Goal: Task Accomplishment & Management: Manage account settings

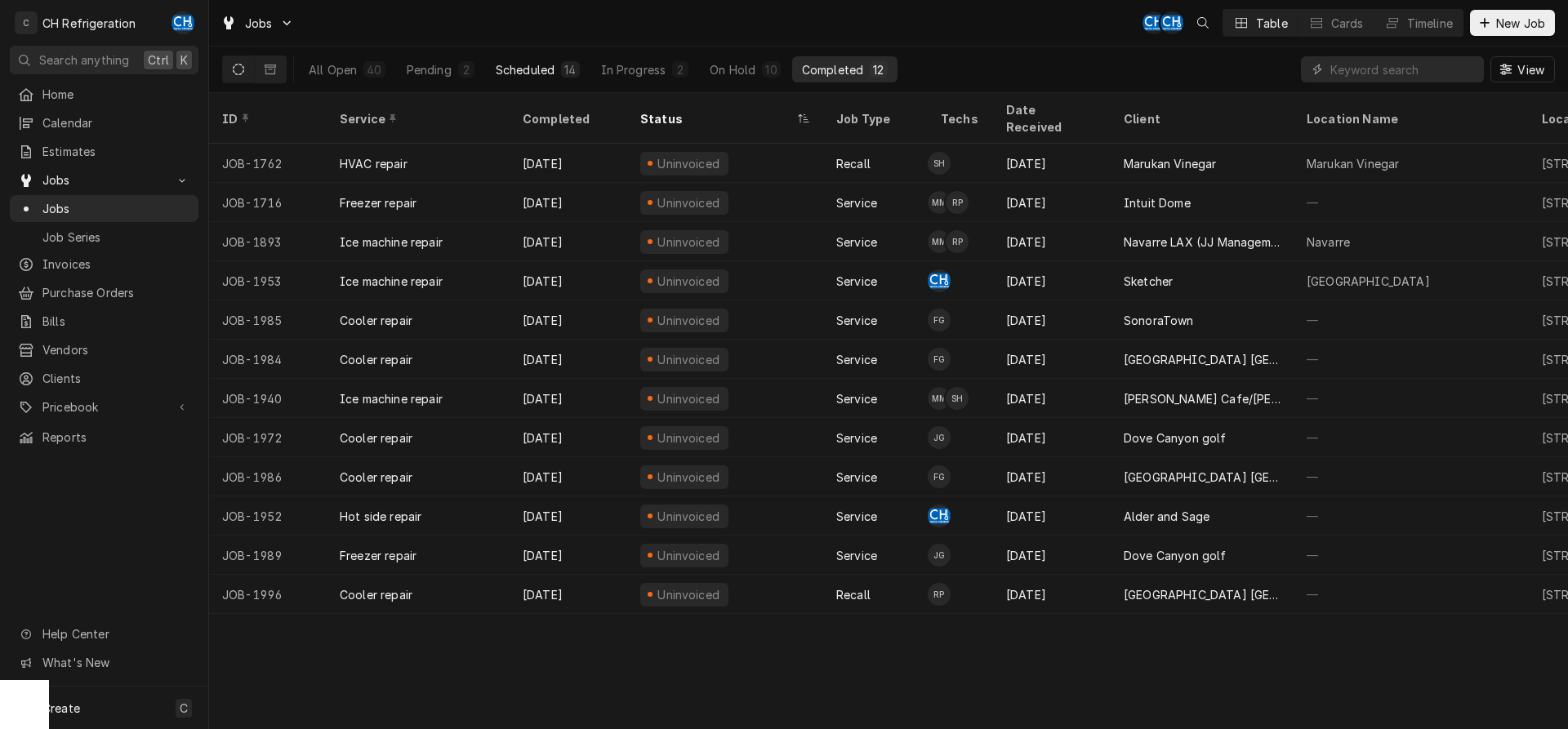
click at [531, 67] on div "Scheduled" at bounding box center [524, 69] width 58 height 17
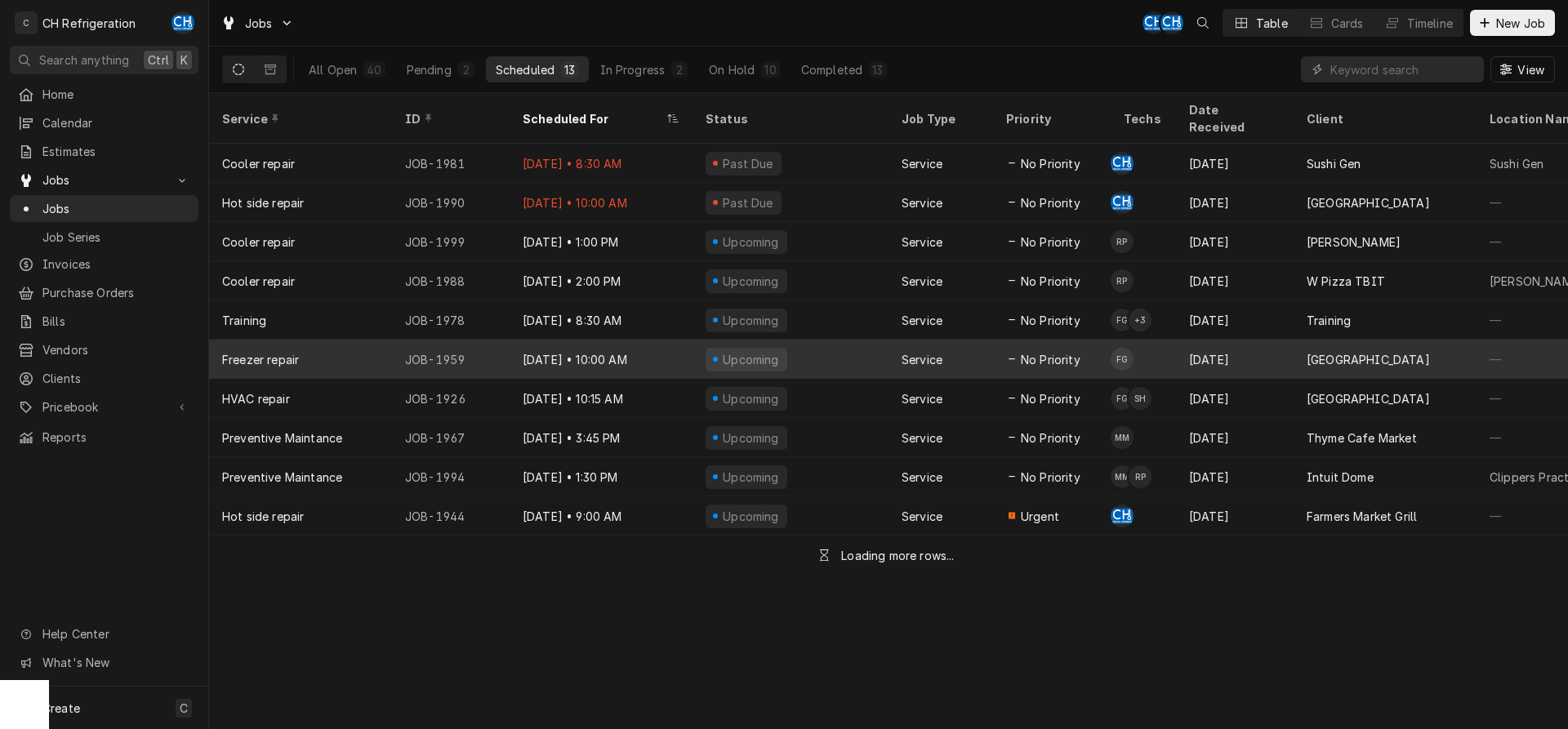
click at [1353, 351] on div "Foothill Unity Center" at bounding box center [1368, 359] width 123 height 17
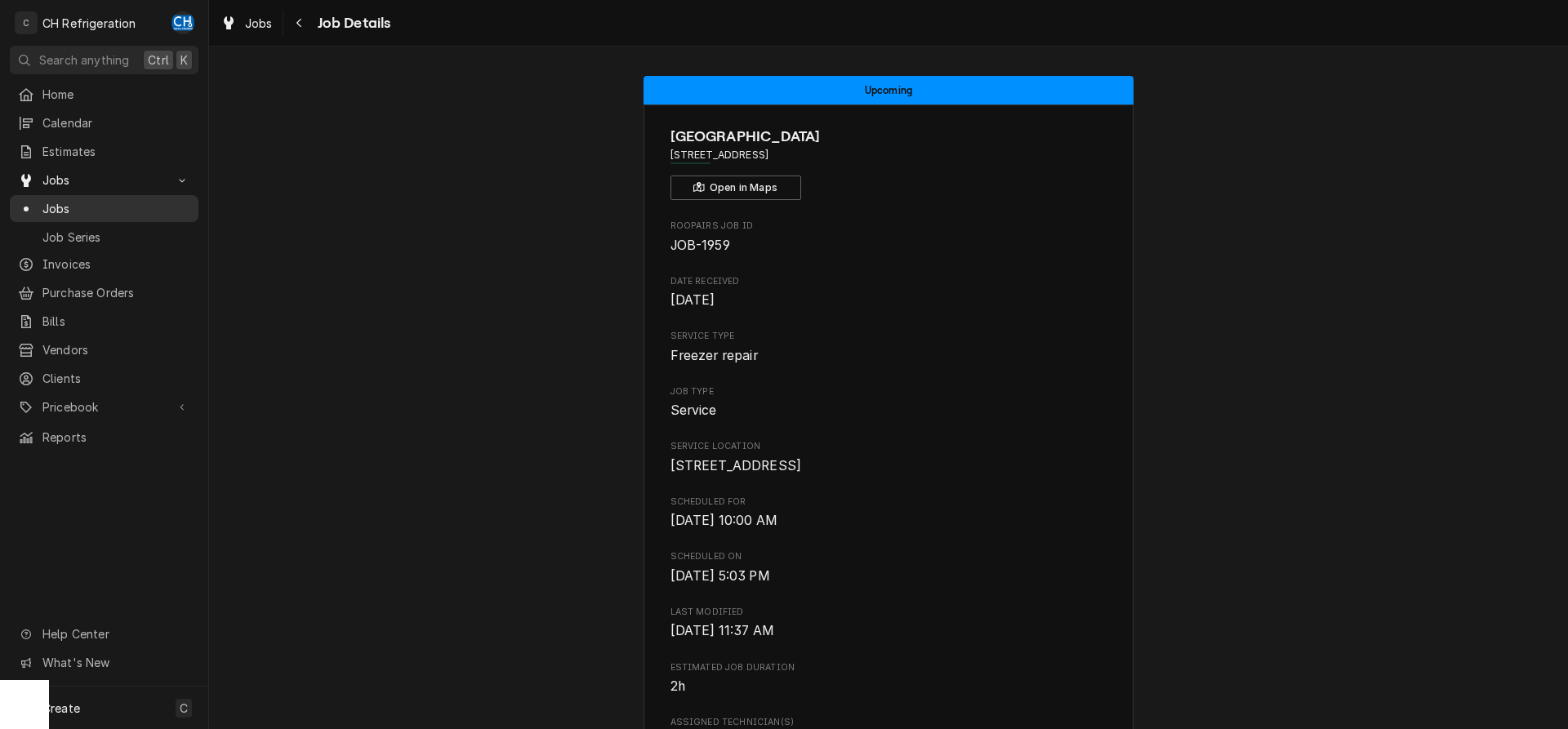
click at [118, 200] on span "Jobs" at bounding box center [116, 208] width 148 height 17
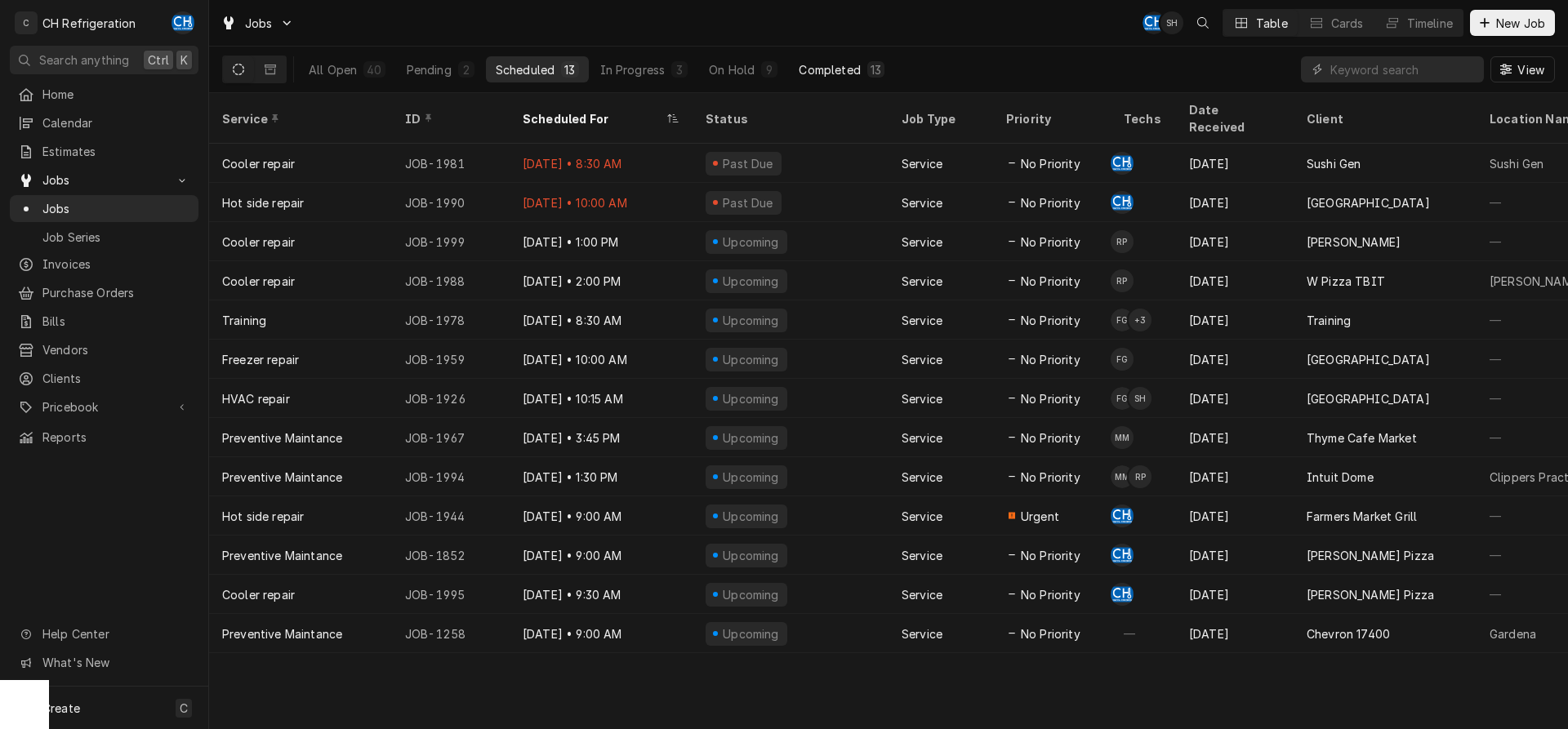
click at [827, 68] on div "Completed" at bounding box center [830, 69] width 61 height 17
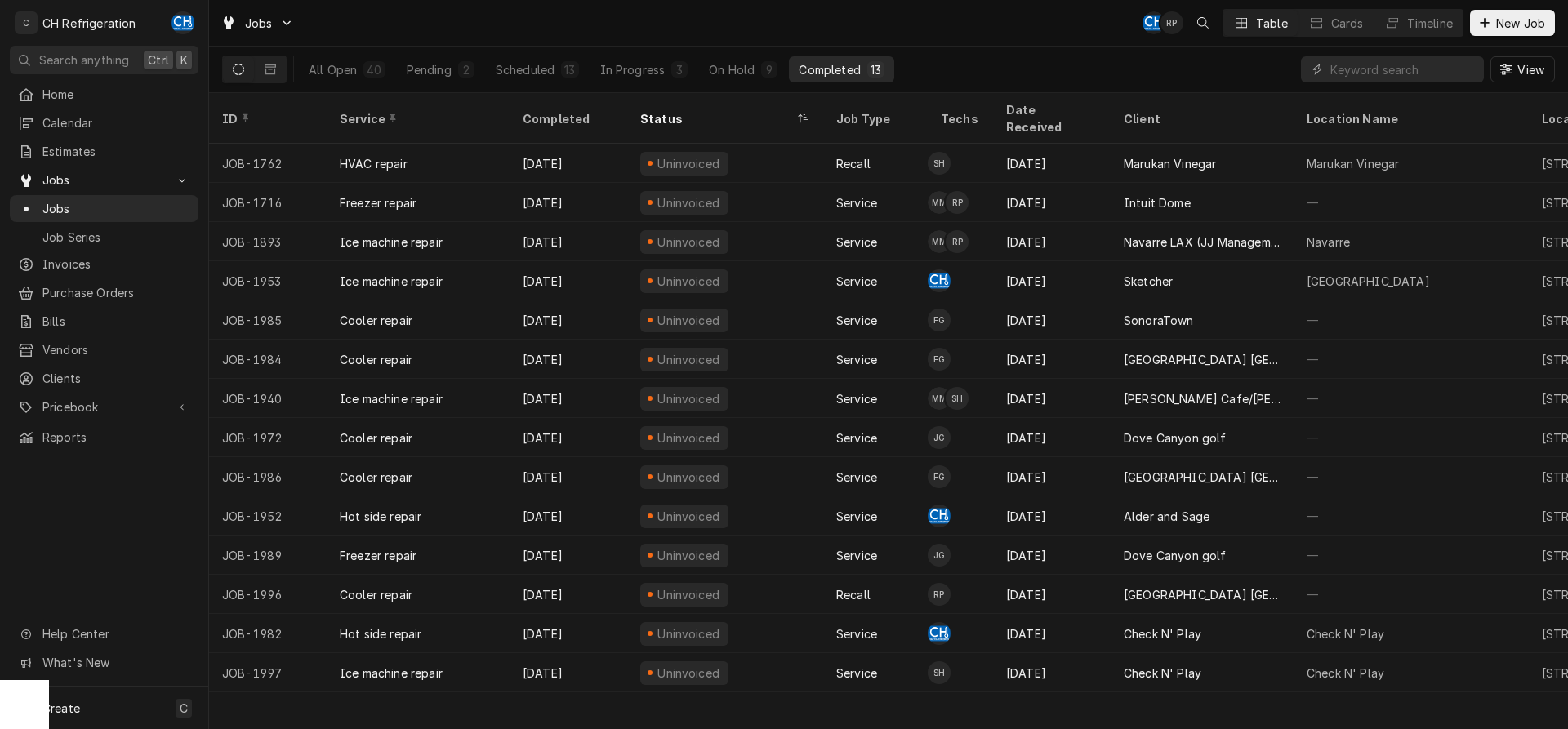
click at [840, 54] on div "All Open 40 Pending 2 Scheduled 13 In Progress 3 On Hold 9 Completed 13" at bounding box center [597, 69] width 596 height 46
click at [845, 62] on div "Completed" at bounding box center [830, 69] width 61 height 17
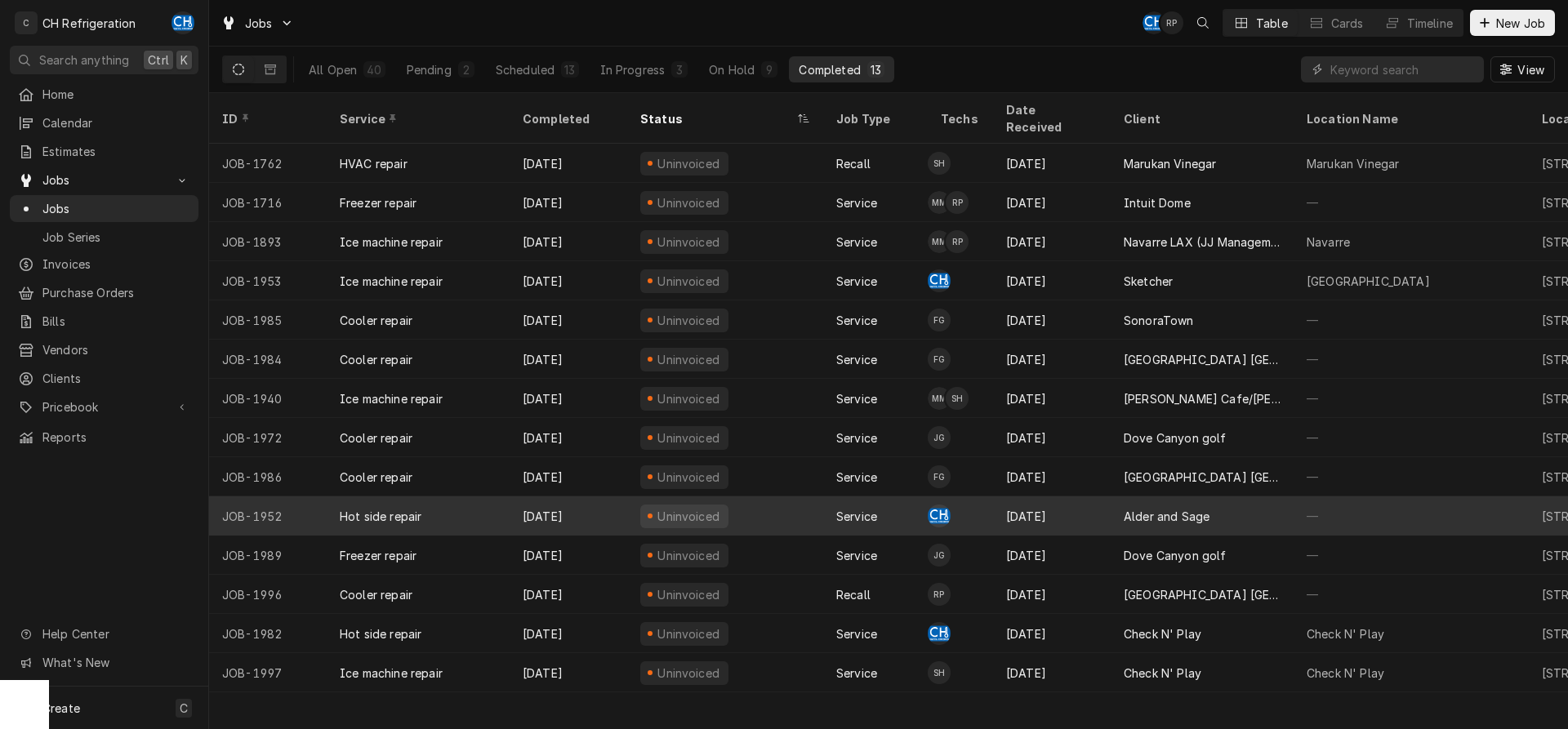
click at [1228, 496] on div "Alder and Sage" at bounding box center [1202, 516] width 183 height 40
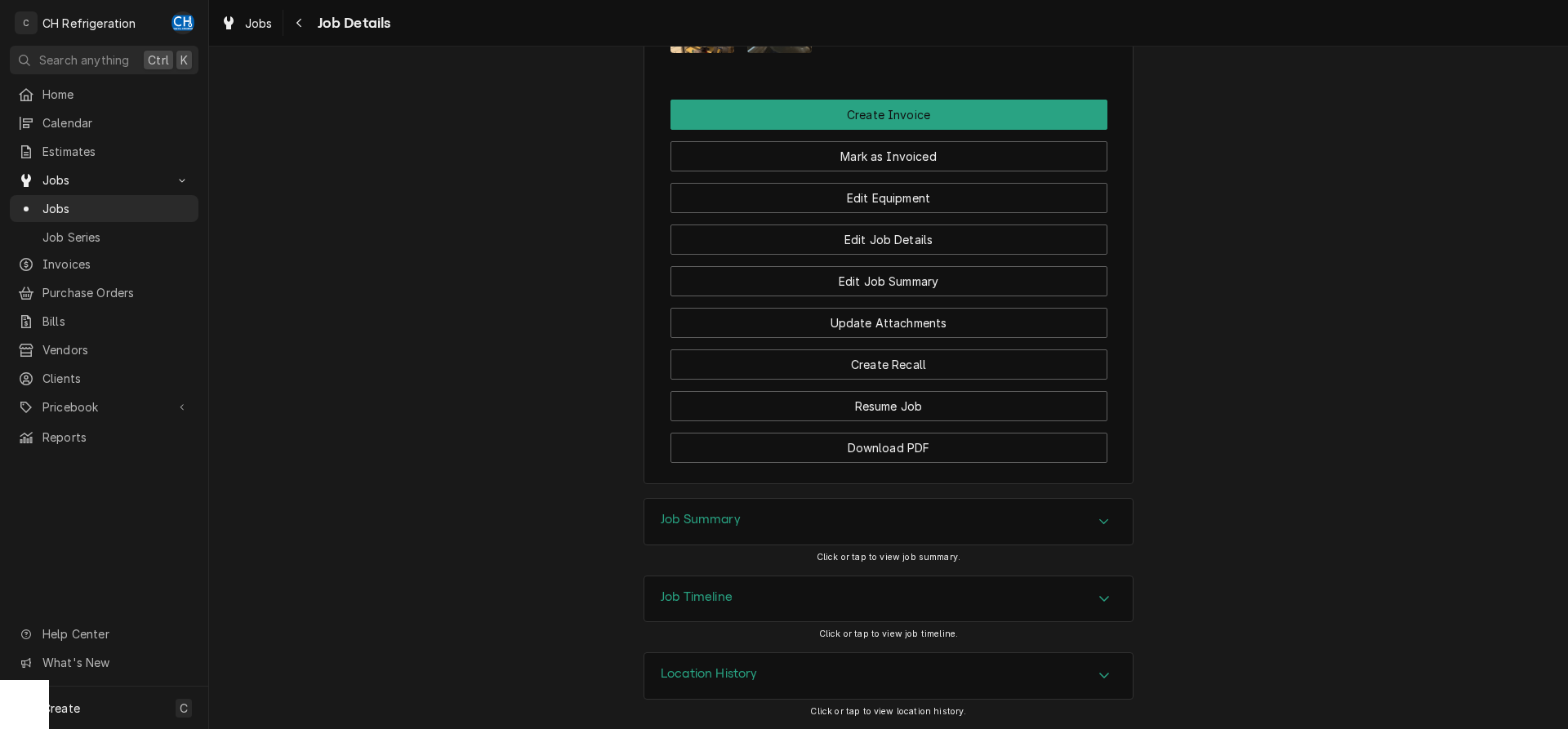
click at [754, 508] on div "Job Summary" at bounding box center [888, 521] width 489 height 46
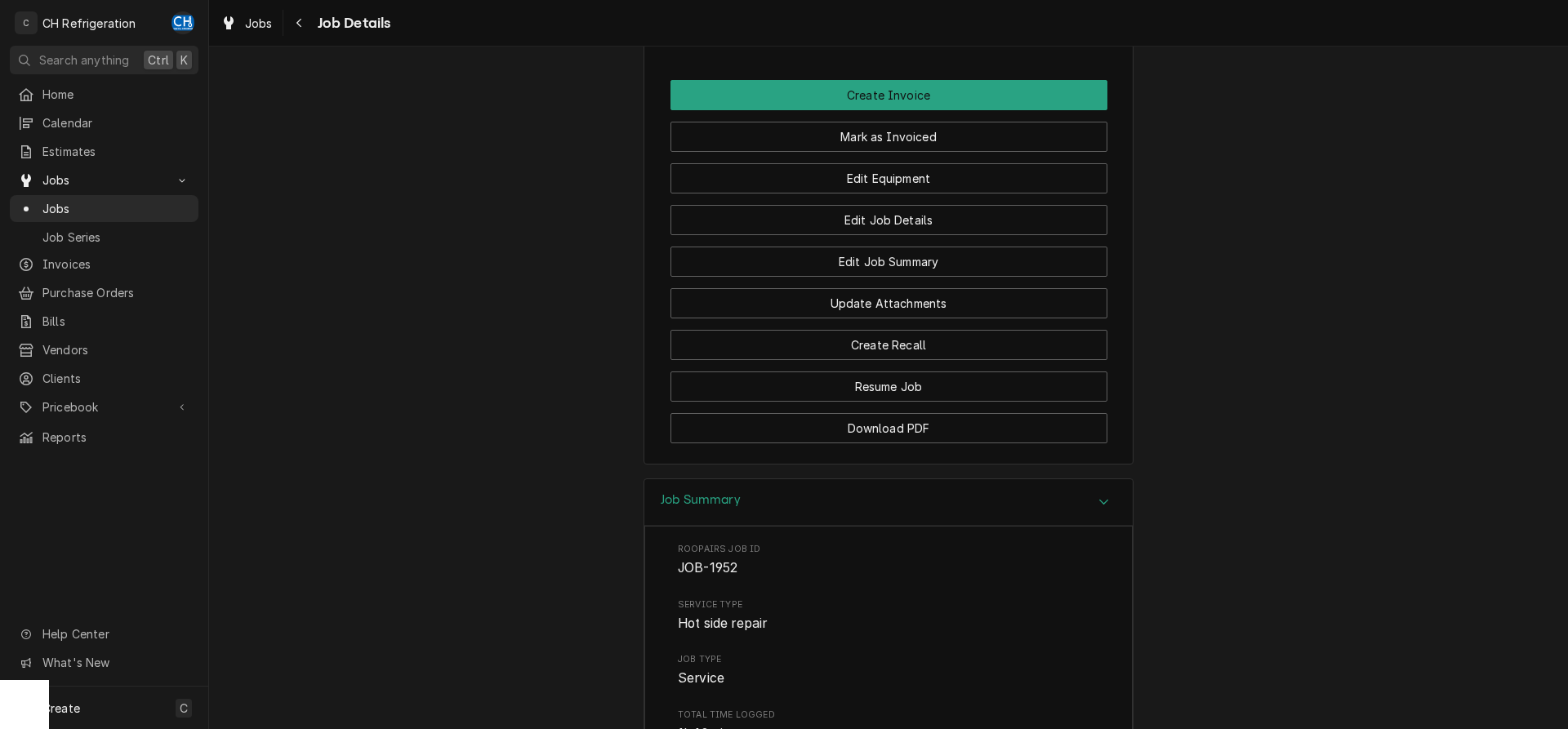
scroll to position [1739, 0]
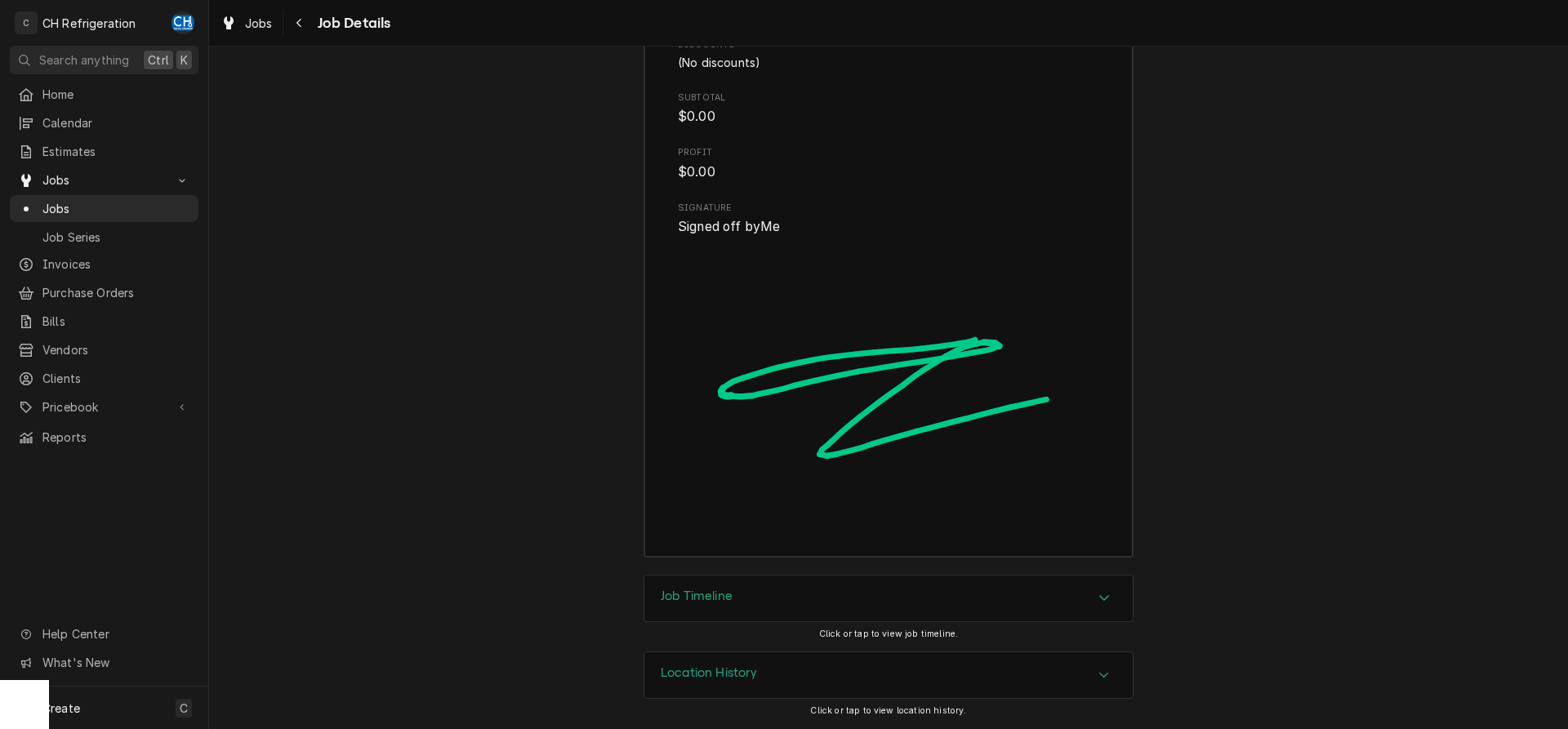
click at [778, 597] on div "Job Timeline" at bounding box center [888, 598] width 489 height 46
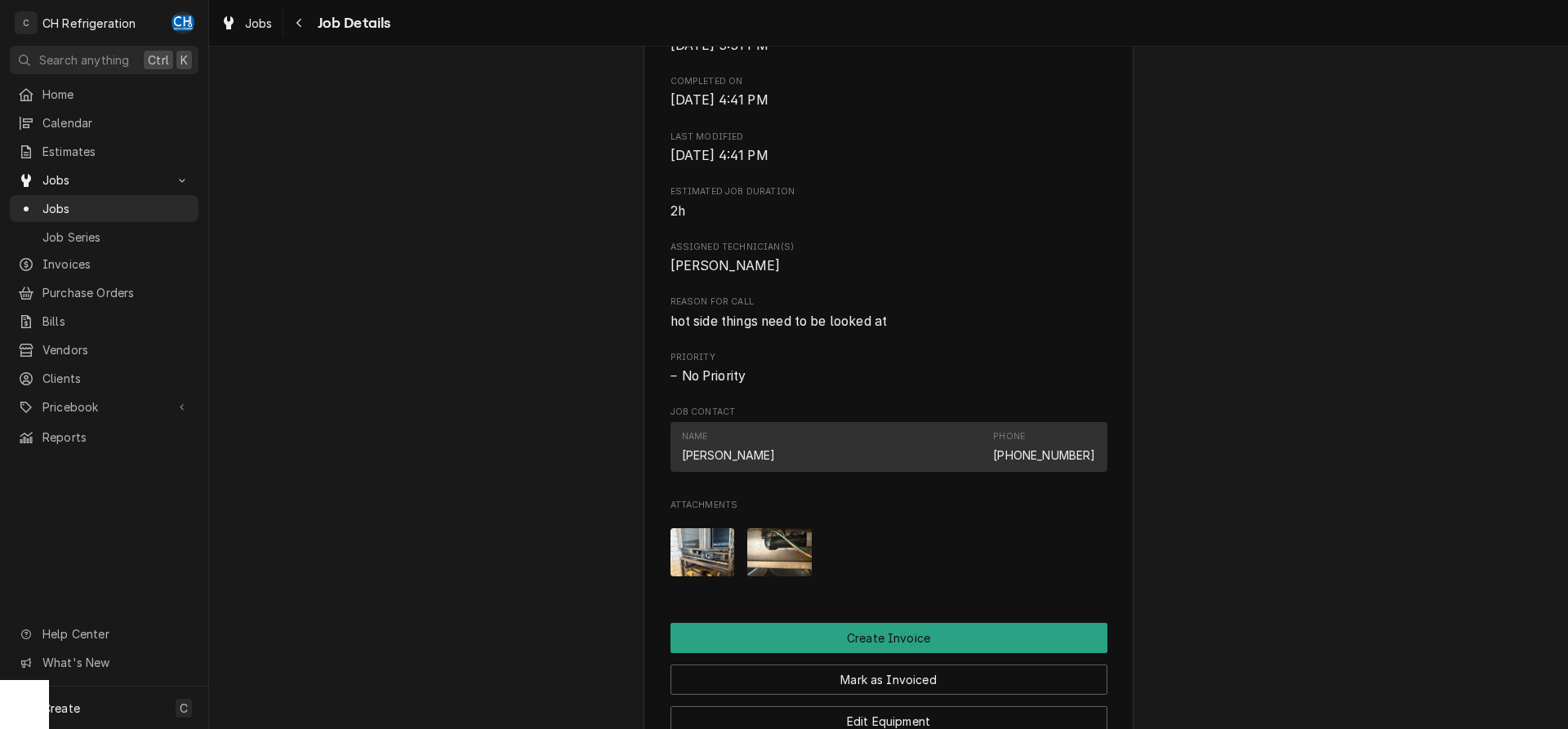
scroll to position [511, 0]
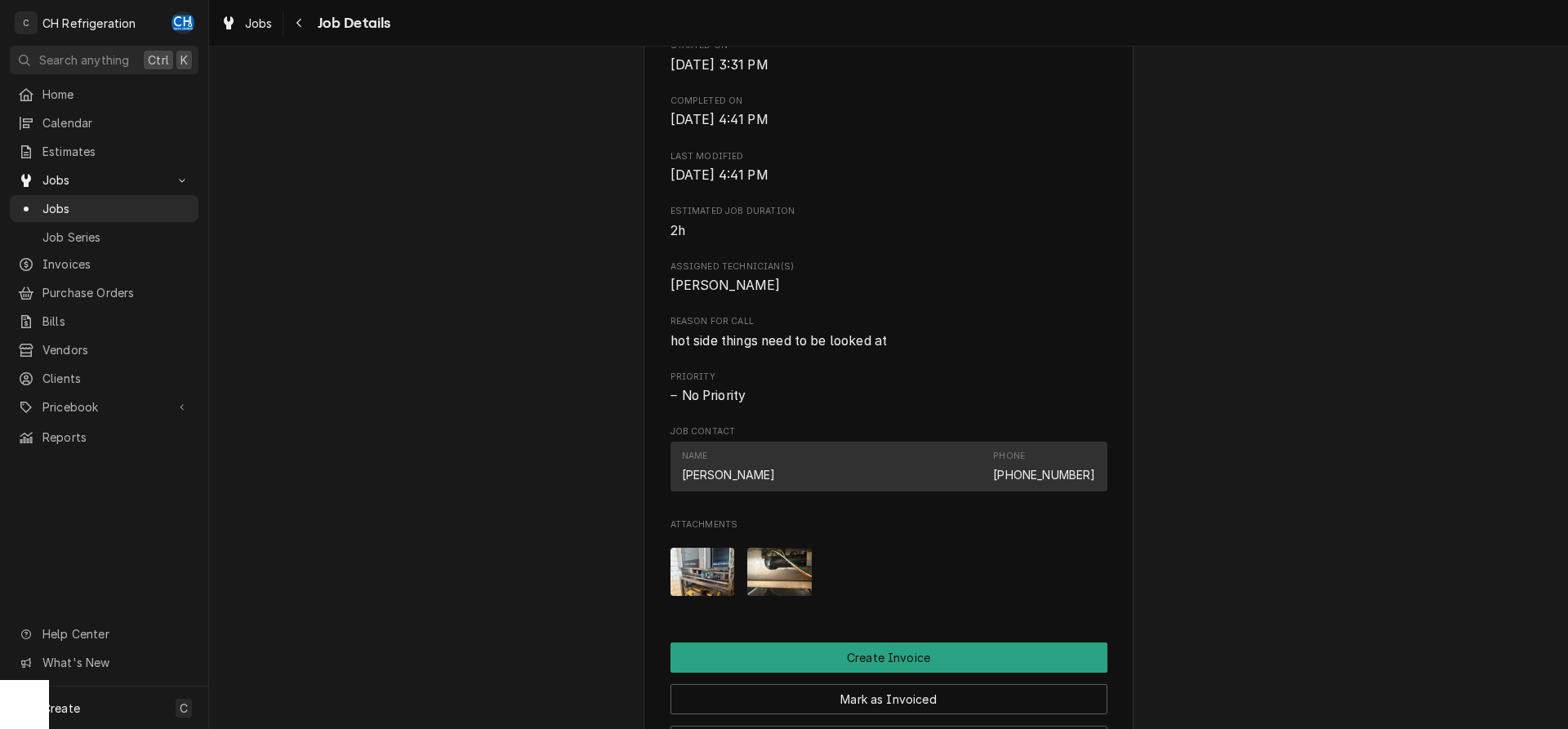
click at [782, 573] on img "Attachments" at bounding box center [779, 572] width 64 height 49
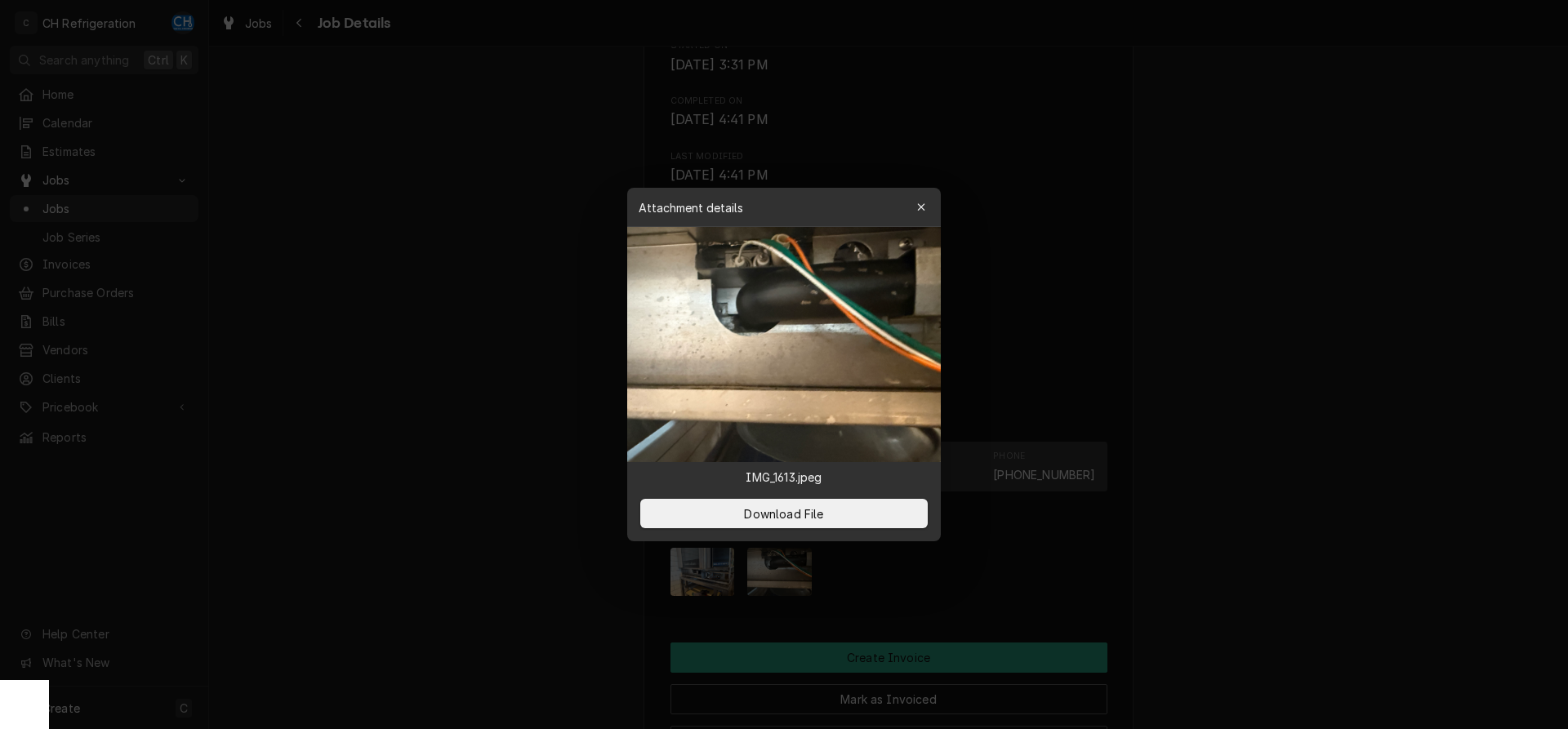
drag, startPoint x: 1372, startPoint y: 514, endPoint x: 940, endPoint y: 555, distance: 433.9
click at [1372, 513] on div at bounding box center [784, 364] width 1568 height 729
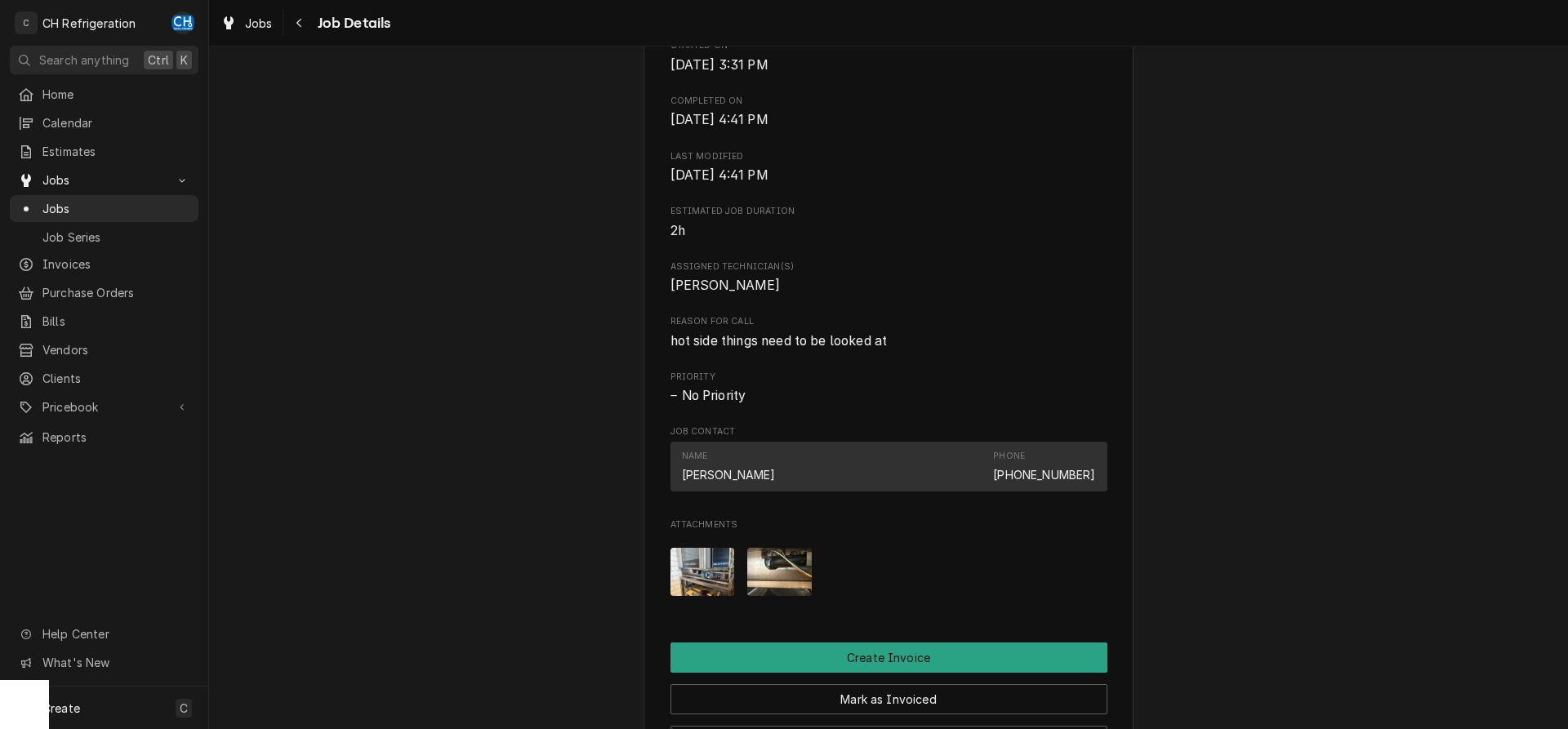
click at [702, 595] on img "Attachments" at bounding box center [702, 572] width 64 height 49
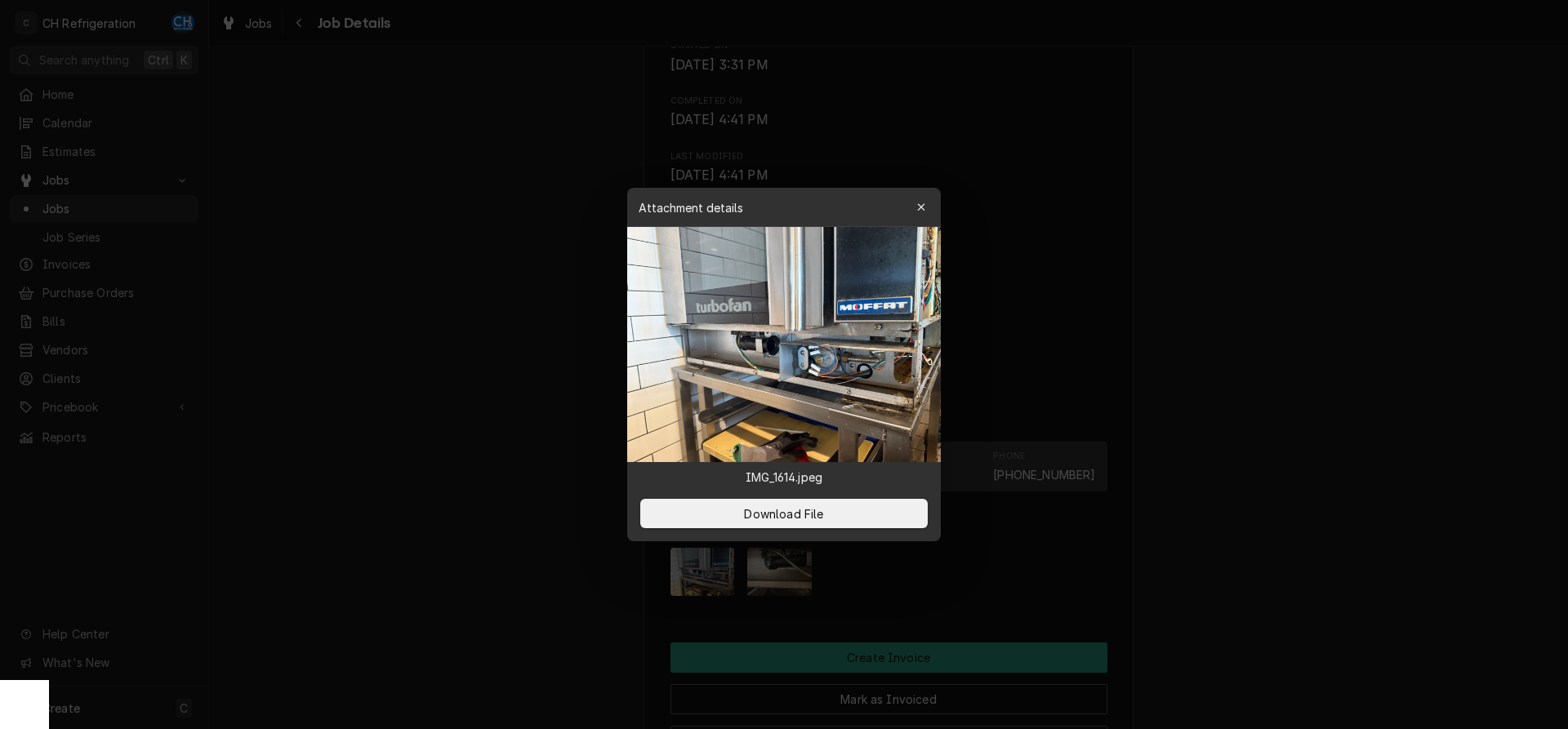
click at [1210, 434] on div at bounding box center [784, 364] width 1568 height 729
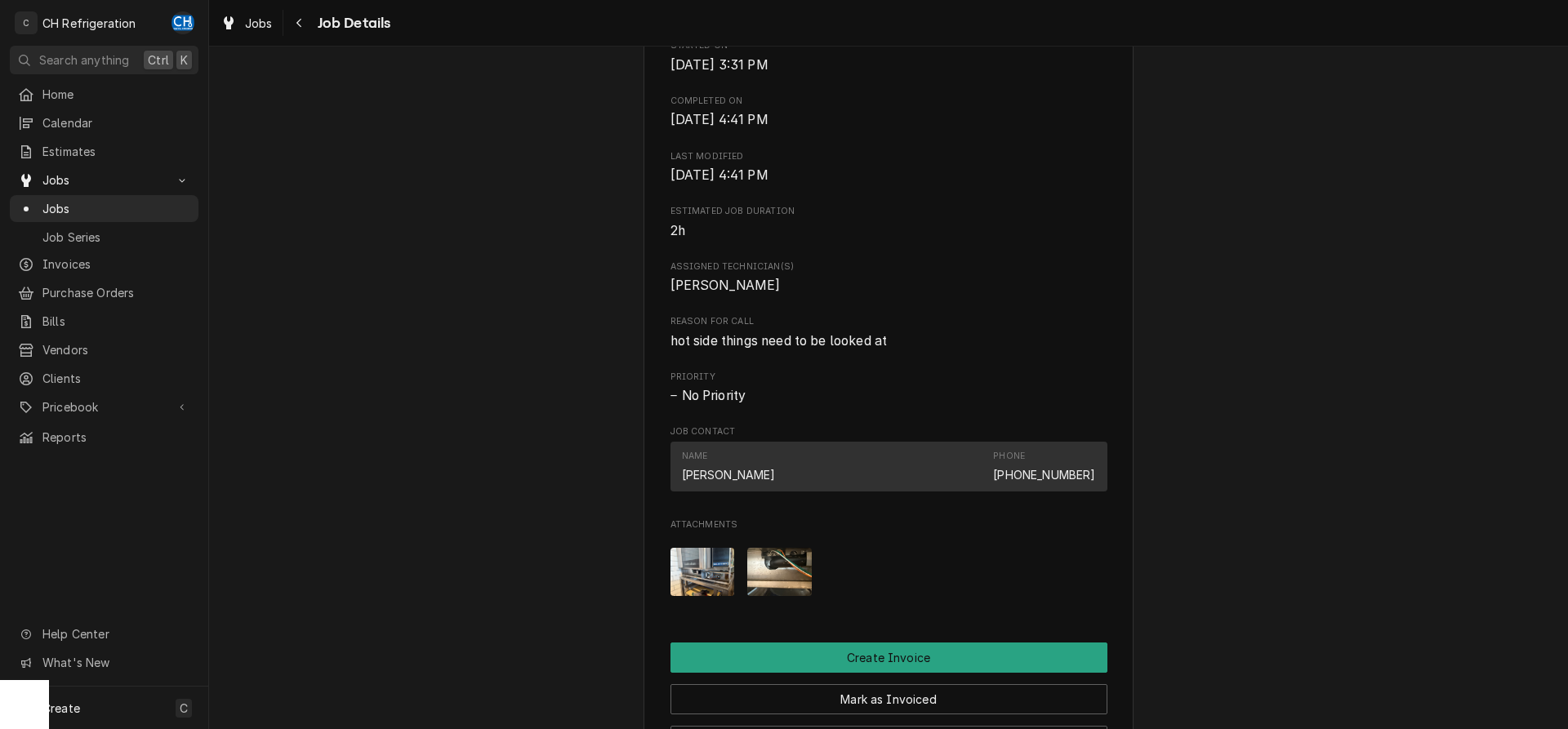
click at [763, 586] on img "Attachments" at bounding box center [779, 572] width 64 height 49
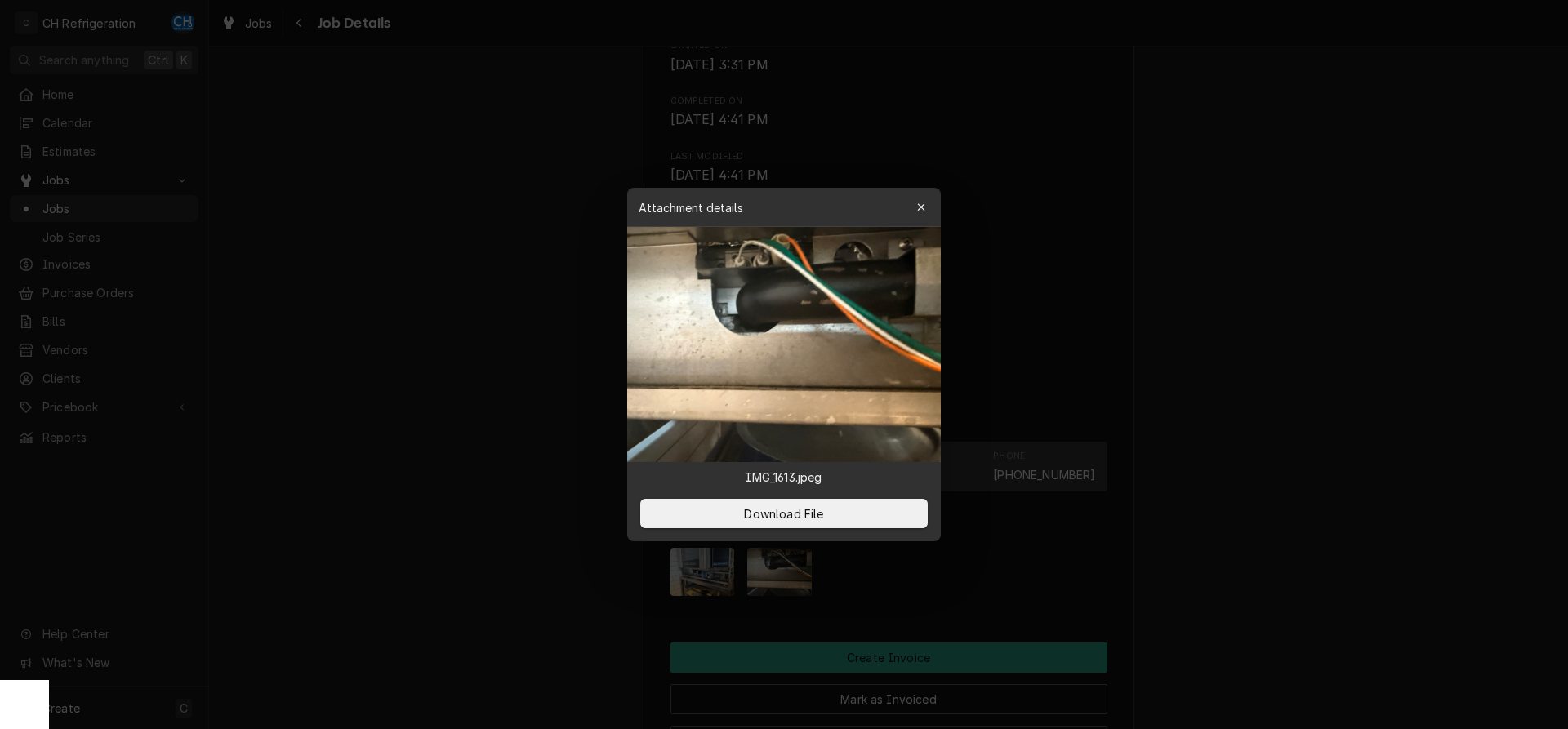
click at [1171, 396] on div at bounding box center [784, 364] width 1568 height 729
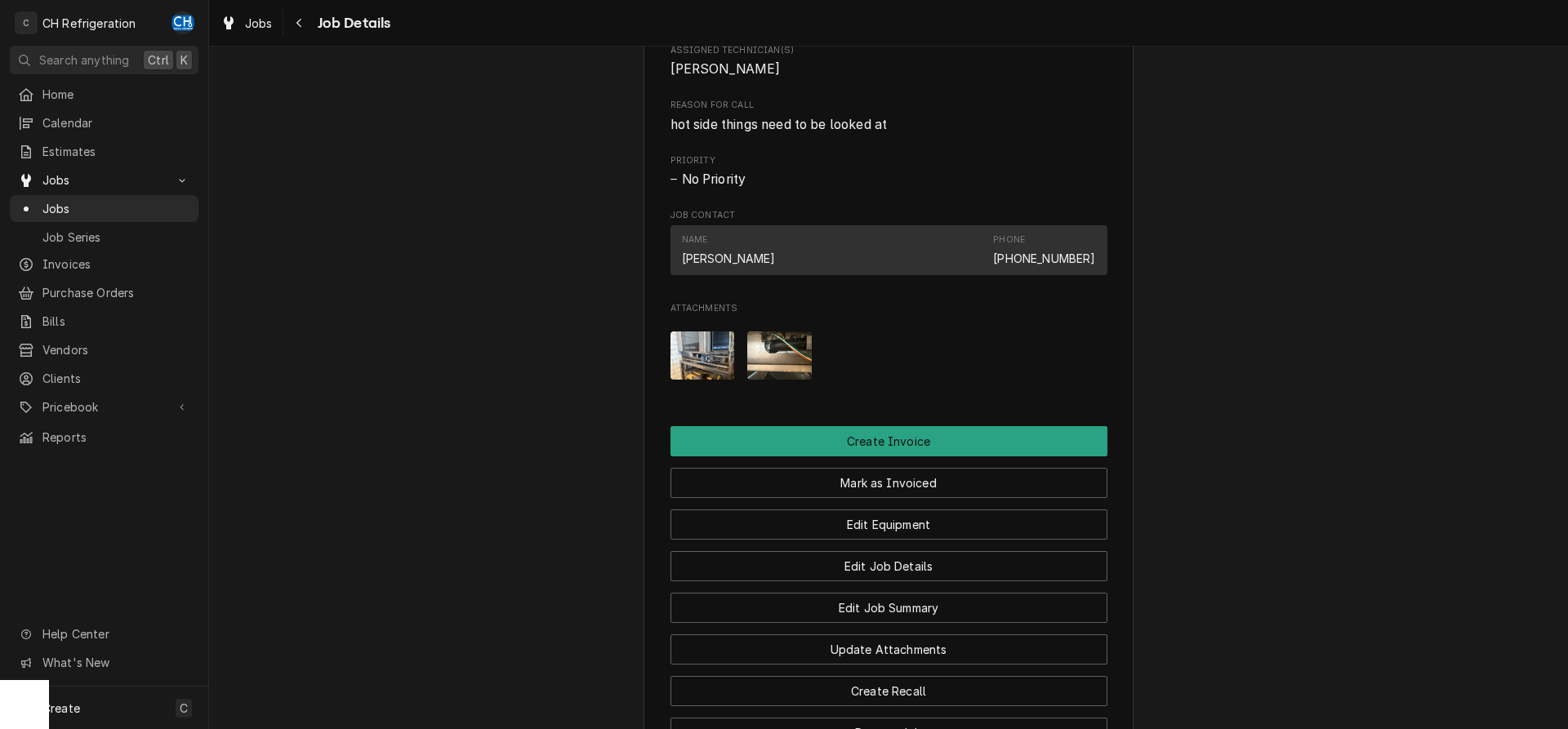
scroll to position [677, 0]
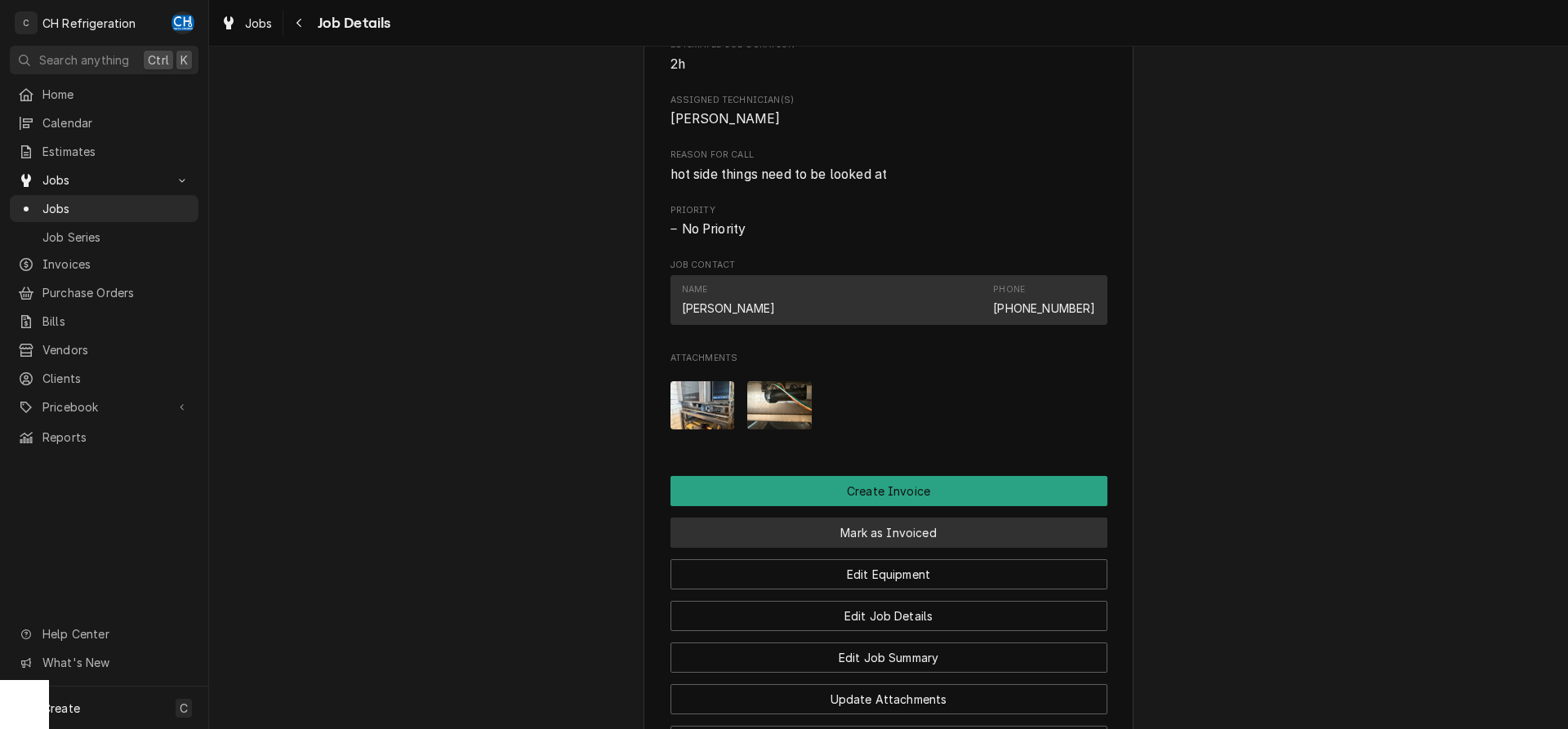
click at [904, 548] on button "Mark as Invoiced" at bounding box center [888, 532] width 437 height 30
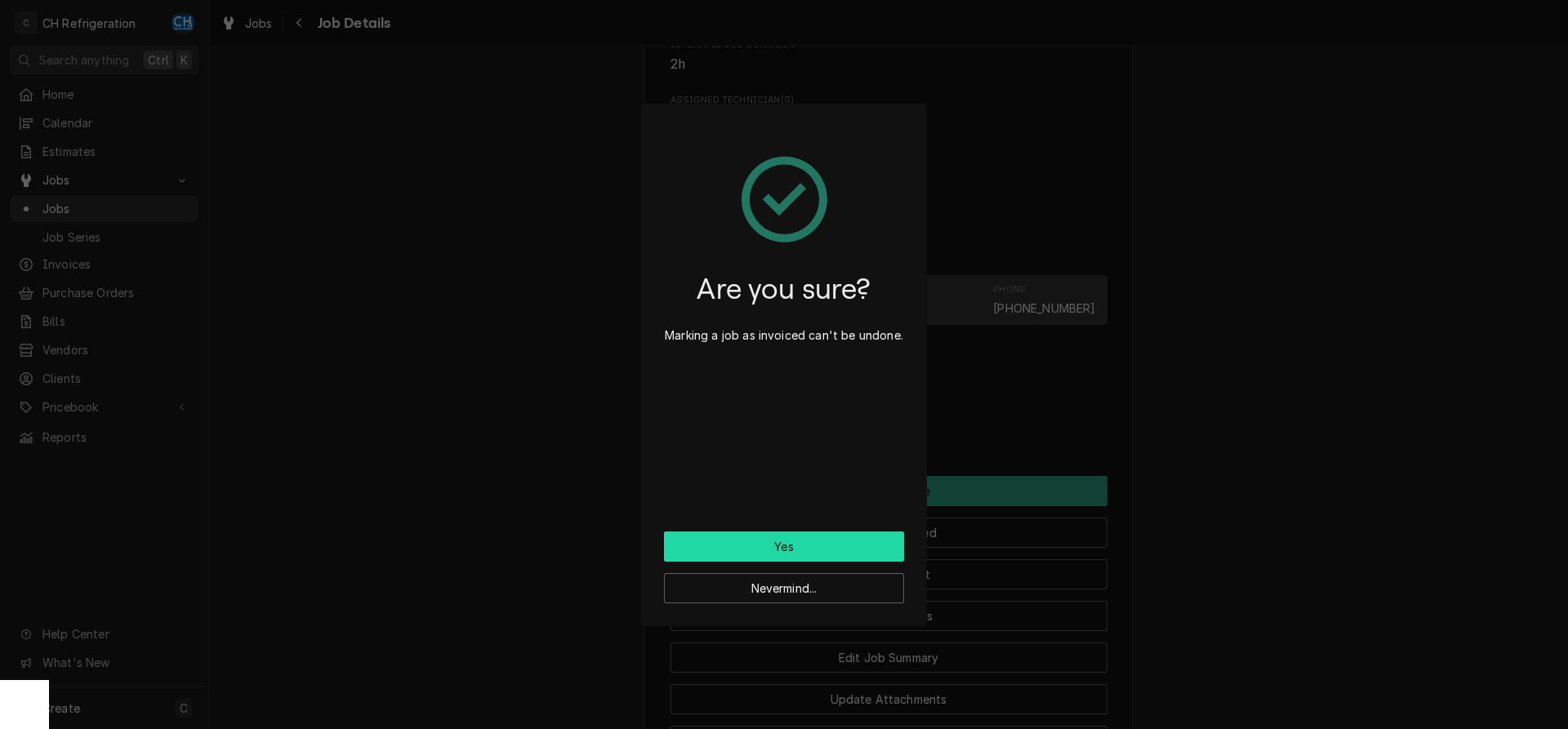
click at [837, 546] on button "Yes" at bounding box center [784, 546] width 240 height 30
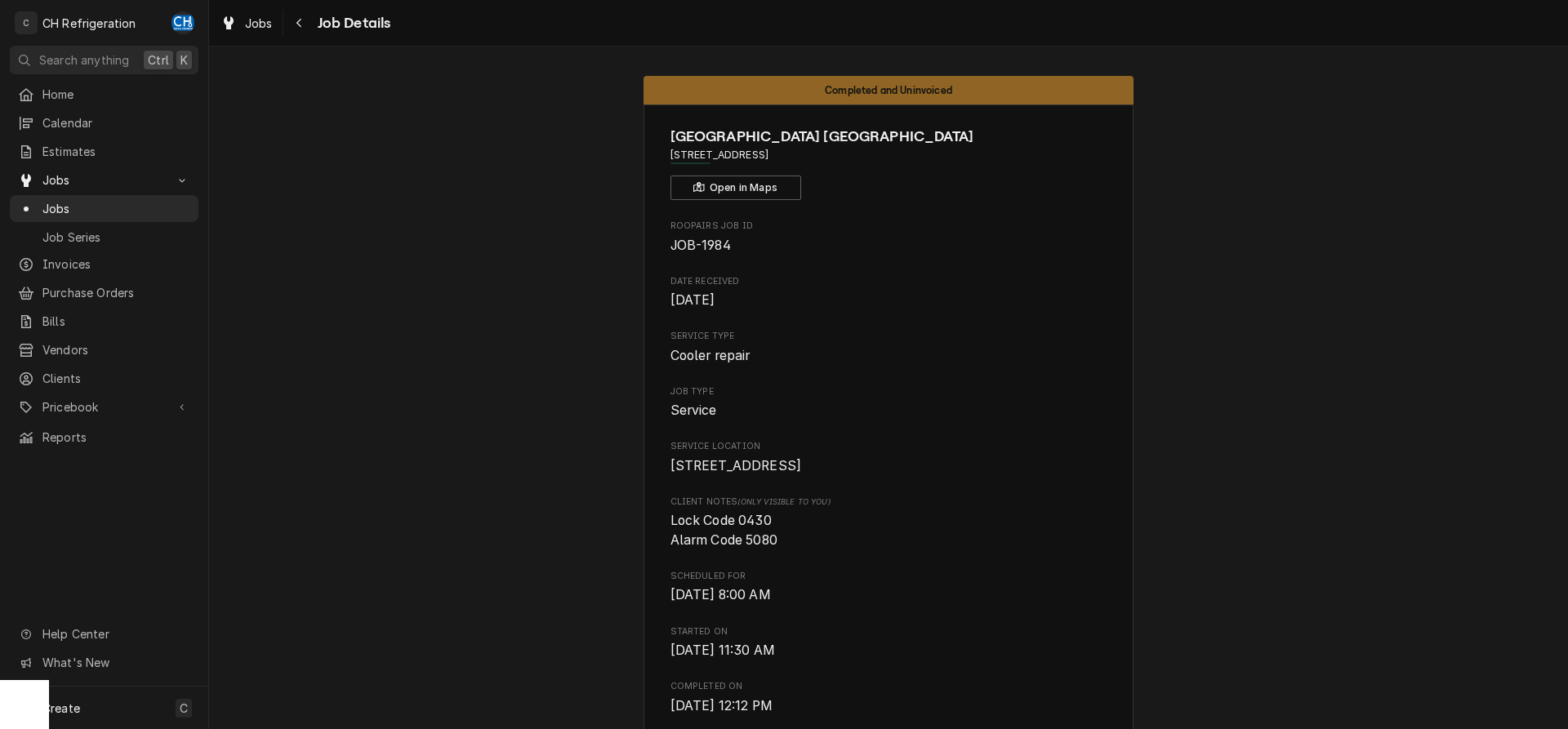
scroll to position [416, 0]
